Goal: Transaction & Acquisition: Obtain resource

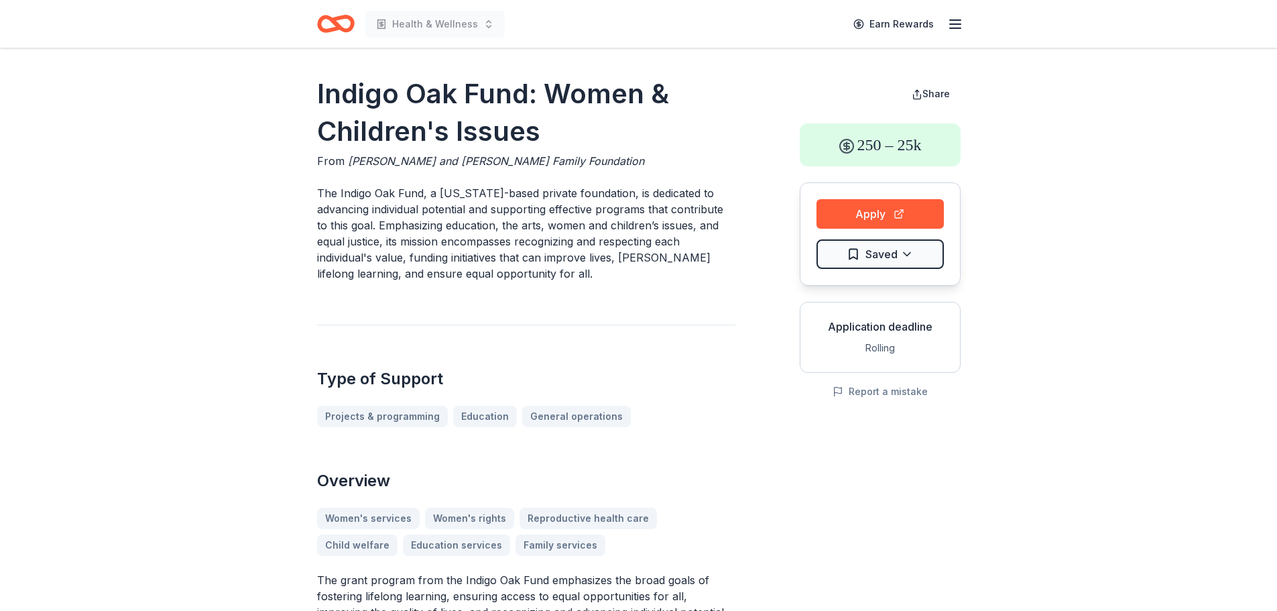
click at [328, 27] on icon "Home" at bounding box center [336, 24] width 38 height 32
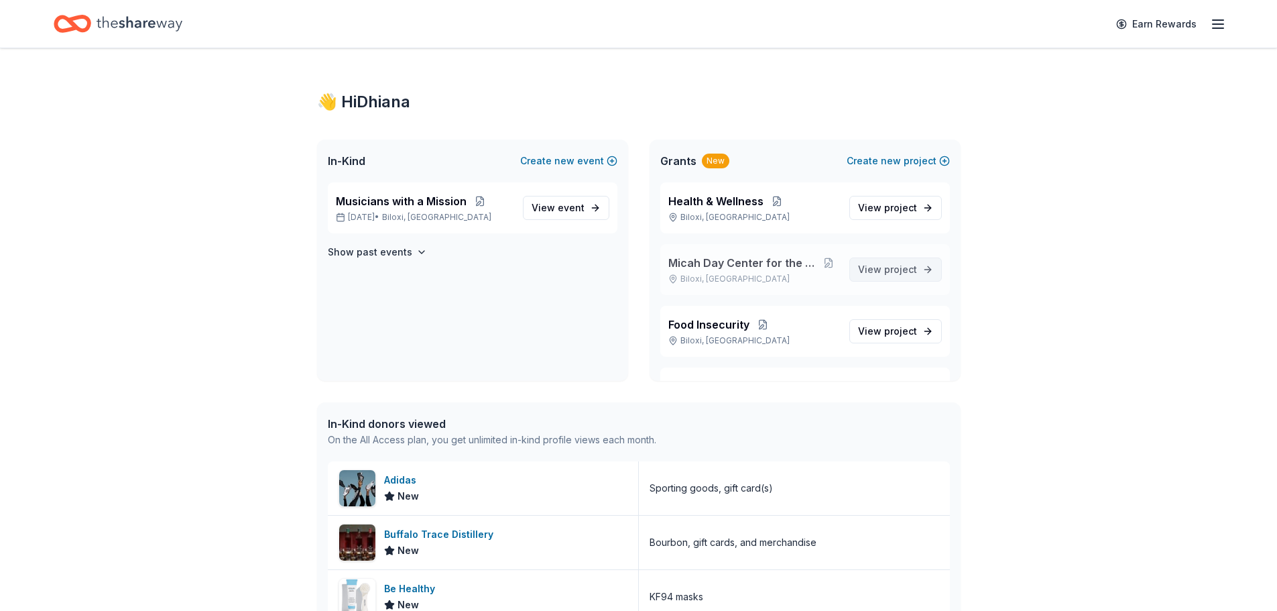
click at [632, 267] on span "project" at bounding box center [900, 268] width 33 height 11
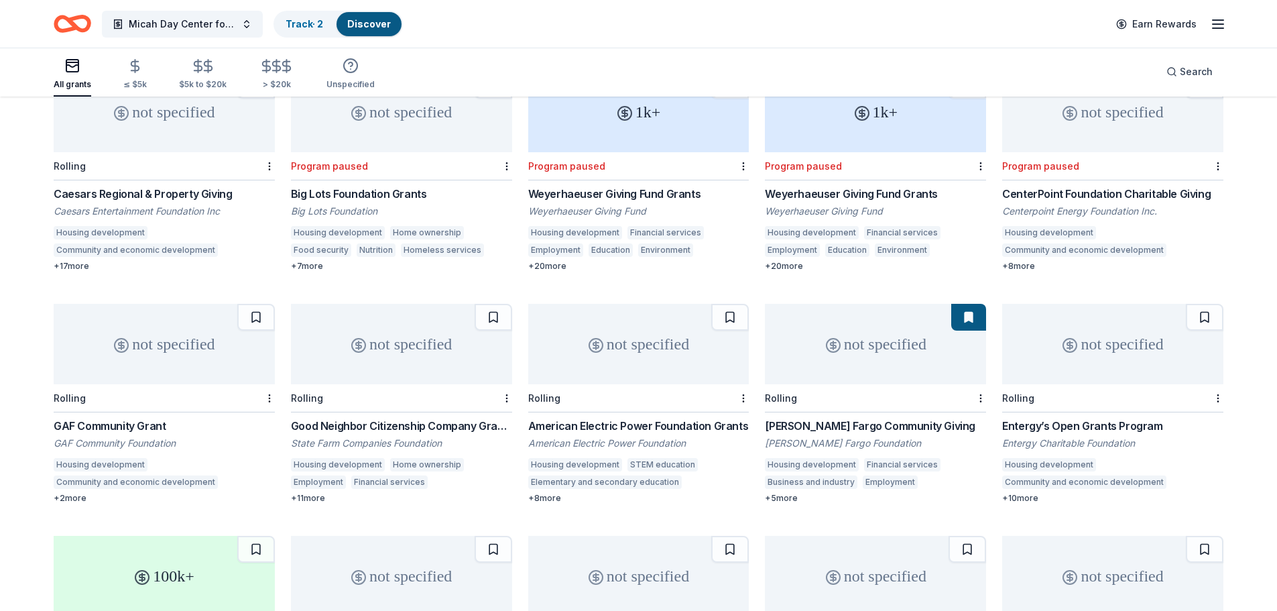
scroll to position [153, 0]
click at [110, 186] on div "Caesars Regional & Property Giving" at bounding box center [164, 193] width 221 height 16
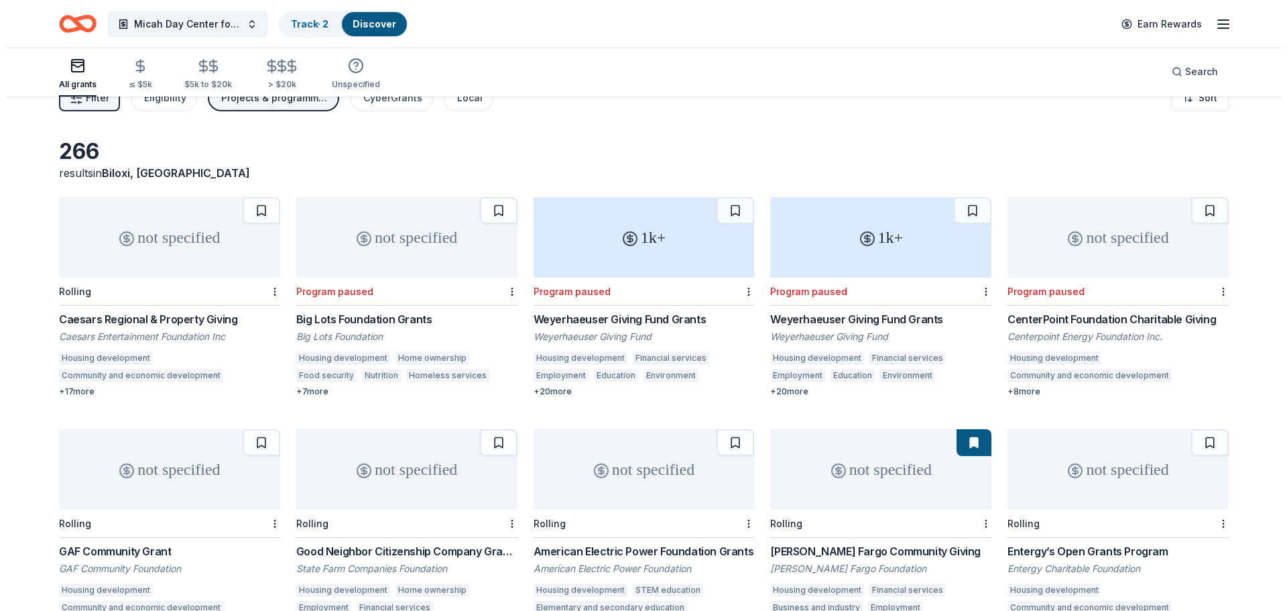
scroll to position [0, 0]
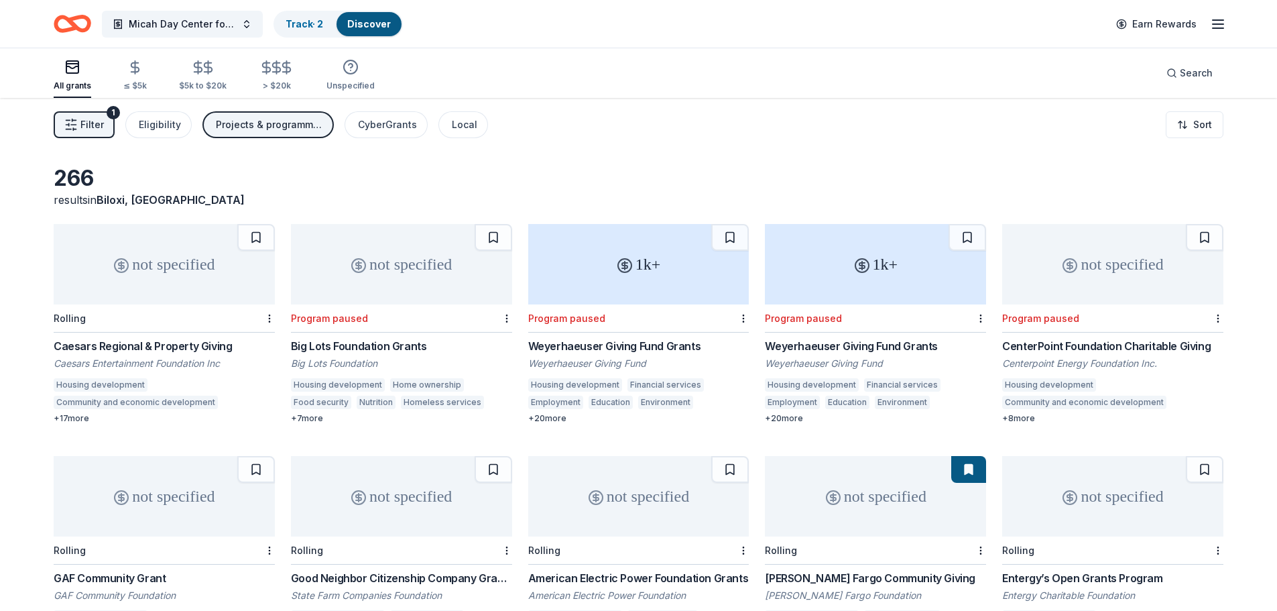
click at [75, 125] on line "button" at bounding box center [73, 125] width 5 height 0
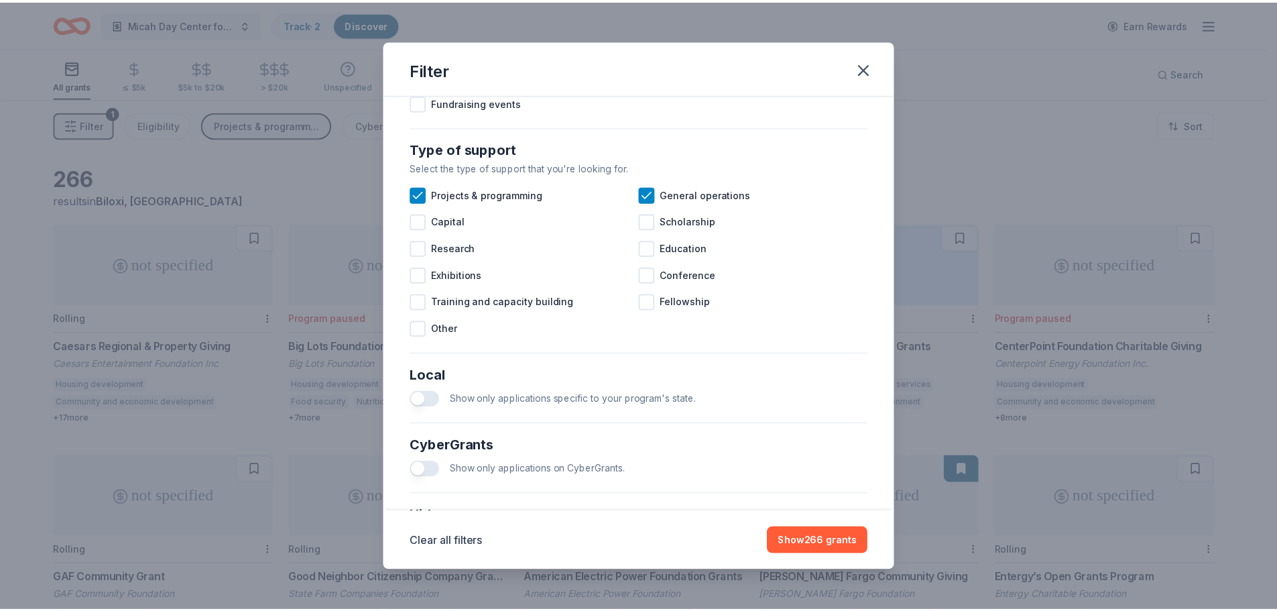
scroll to position [645, 0]
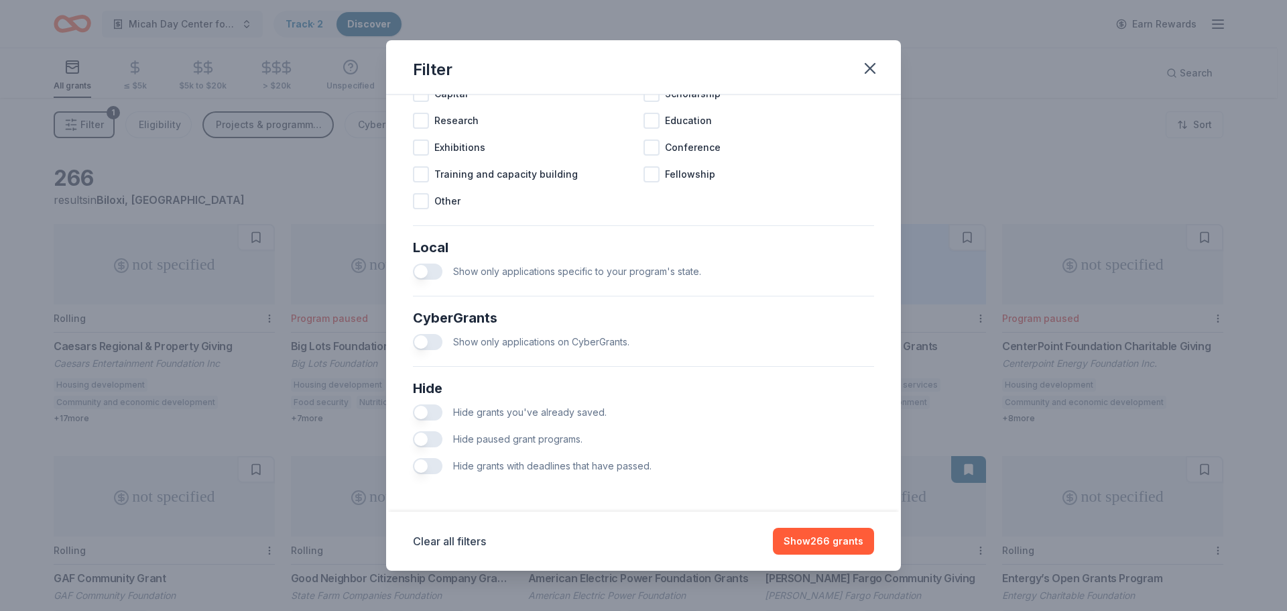
click at [425, 439] on button "button" at bounding box center [427, 439] width 29 height 16
click at [632, 545] on button "Show 130 grants" at bounding box center [825, 541] width 99 height 27
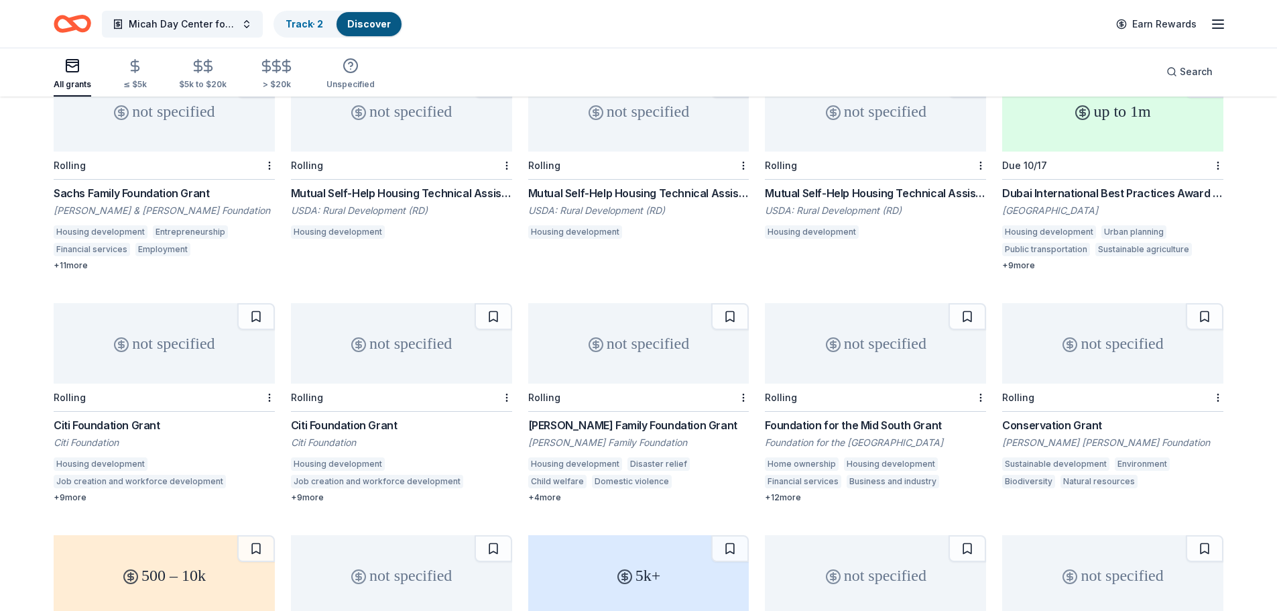
scroll to position [617, 0]
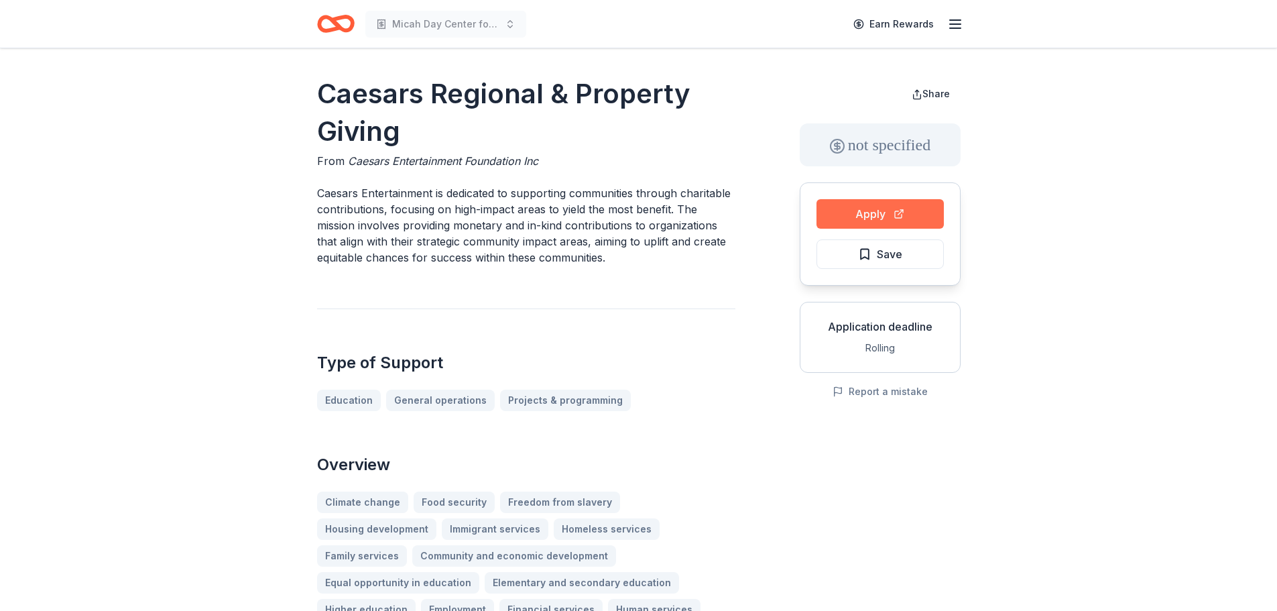
click at [838, 205] on button "Apply" at bounding box center [880, 213] width 127 height 29
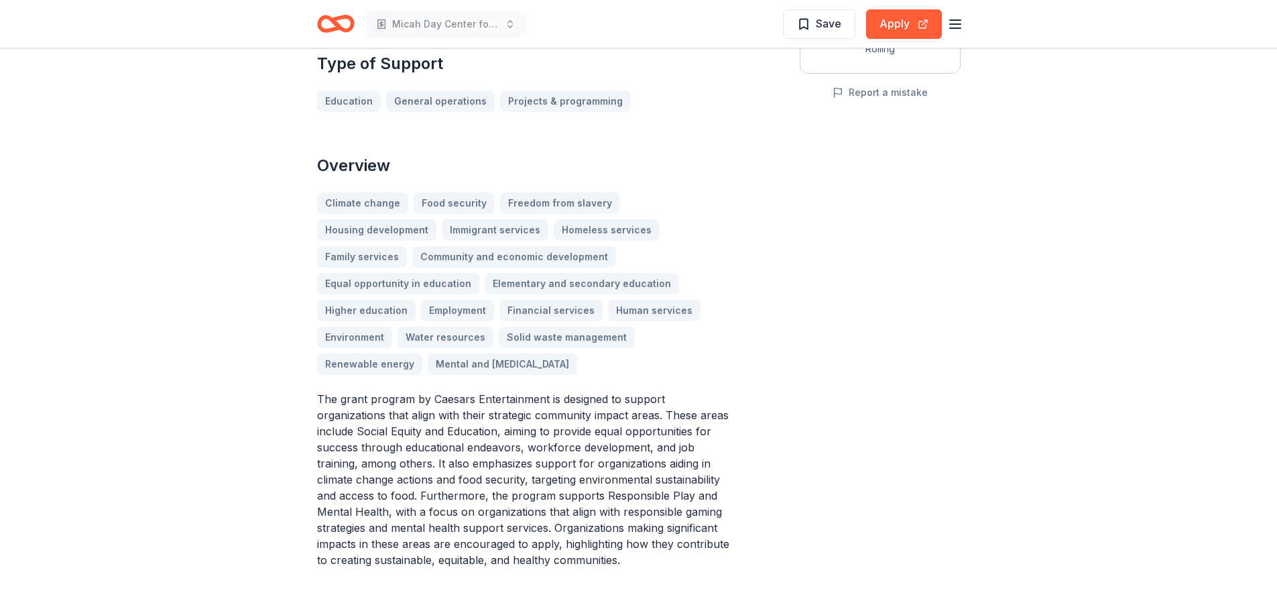
scroll to position [300, 0]
